Goal: Task Accomplishment & Management: Manage account settings

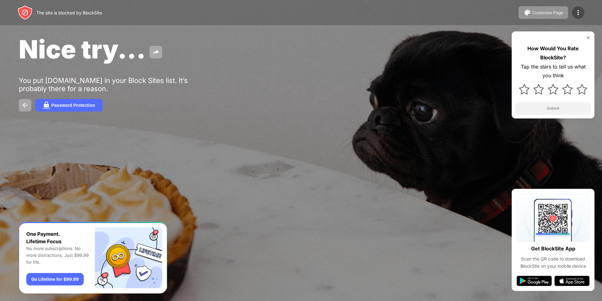
click at [582, 10] on img at bounding box center [579, 13] width 8 height 8
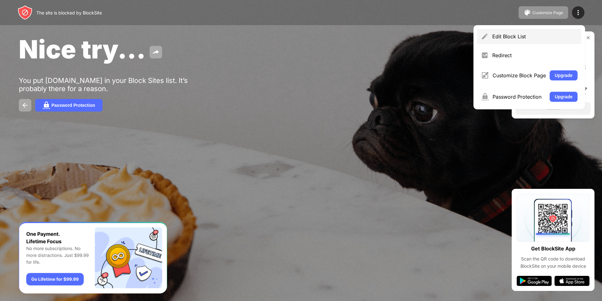
click at [529, 35] on div "Edit Block List" at bounding box center [535, 36] width 85 height 6
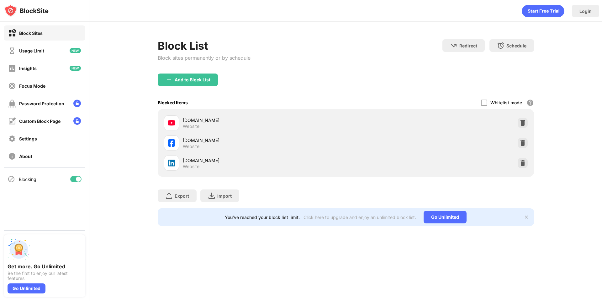
click at [523, 142] on img at bounding box center [523, 143] width 6 height 6
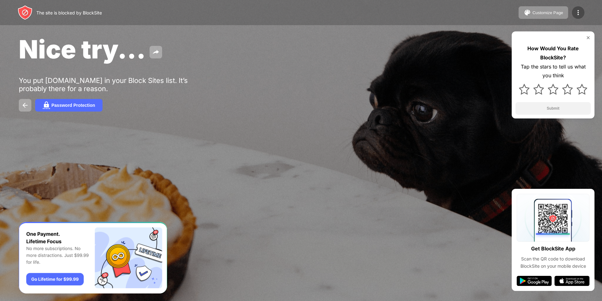
click at [581, 13] on img at bounding box center [579, 13] width 8 height 8
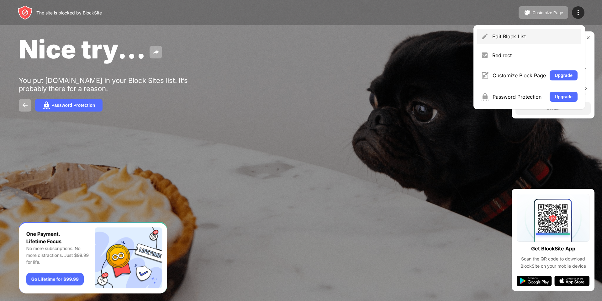
click at [510, 34] on div "Edit Block List" at bounding box center [535, 36] width 85 height 6
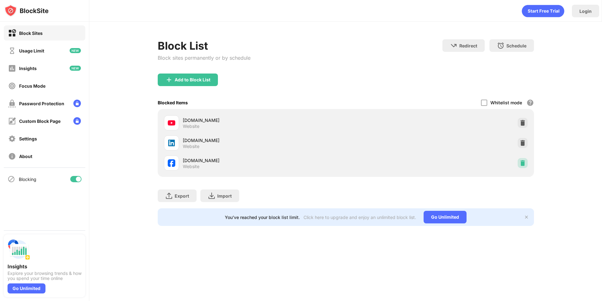
click at [524, 164] on img at bounding box center [523, 163] width 6 height 6
